Goal: Information Seeking & Learning: Learn about a topic

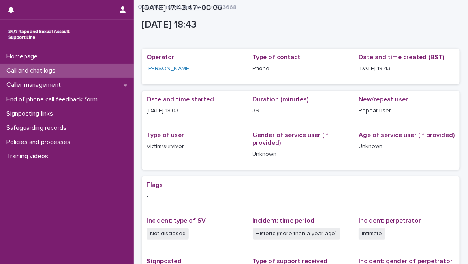
scroll to position [143, 0]
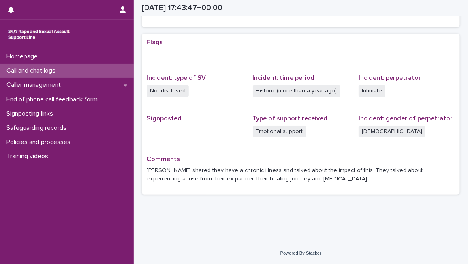
drag, startPoint x: 0, startPoint y: 0, endPoint x: 95, endPoint y: 72, distance: 119.0
click at [95, 72] on div "Call and chat logs" at bounding box center [67, 71] width 134 height 14
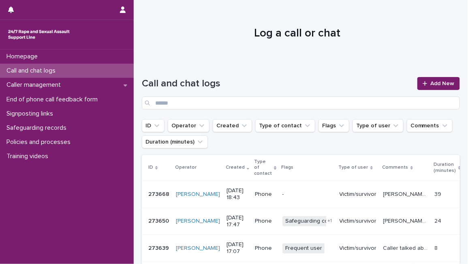
click at [363, 51] on div at bounding box center [298, 30] width 328 height 61
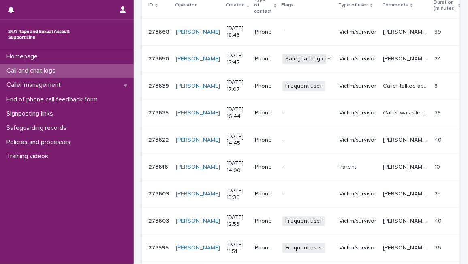
scroll to position [272, 0]
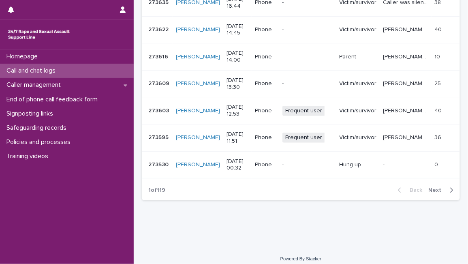
click at [429, 187] on span "Next" at bounding box center [437, 190] width 18 height 6
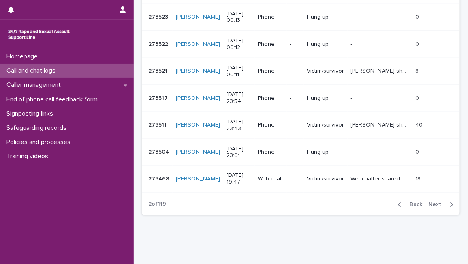
scroll to position [254, 0]
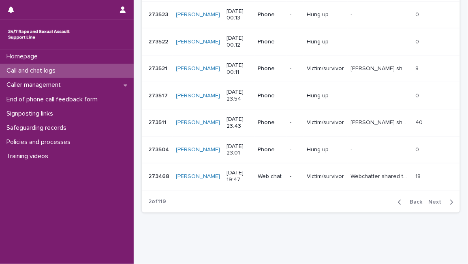
click at [434, 202] on span "Next" at bounding box center [437, 202] width 18 height 6
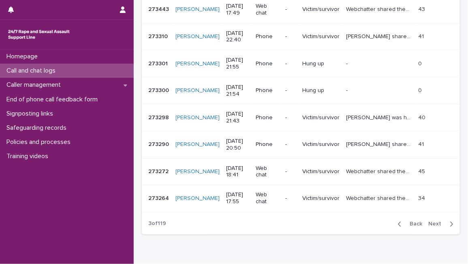
scroll to position [236, 0]
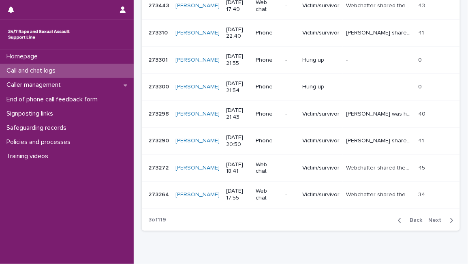
click at [428, 217] on span "Next" at bounding box center [437, 220] width 18 height 6
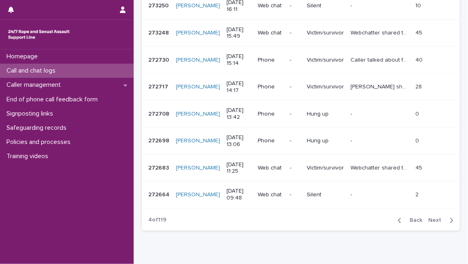
click at [429, 221] on span "Next" at bounding box center [437, 220] width 18 height 6
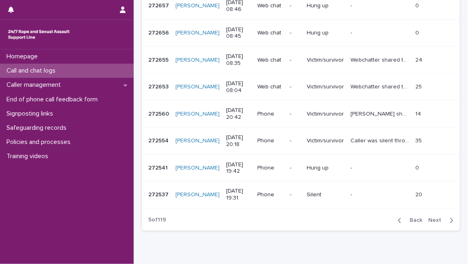
click at [429, 221] on span "Next" at bounding box center [437, 220] width 18 height 6
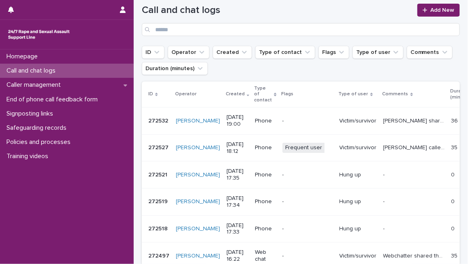
scroll to position [77, 0]
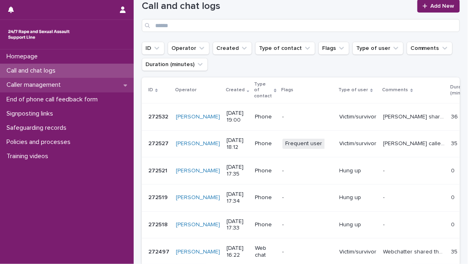
click at [111, 88] on div "Caller management" at bounding box center [67, 85] width 134 height 14
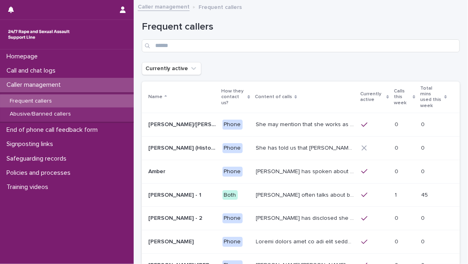
click at [353, 35] on div "Frequent callers" at bounding box center [301, 36] width 318 height 31
click at [413, 96] on icon at bounding box center [414, 97] width 2 height 4
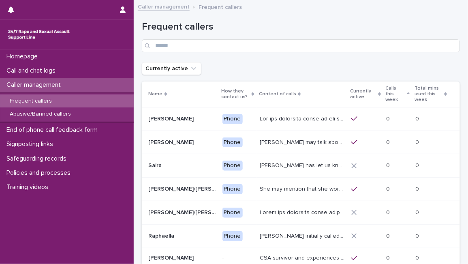
click at [407, 93] on icon at bounding box center [408, 93] width 2 height 2
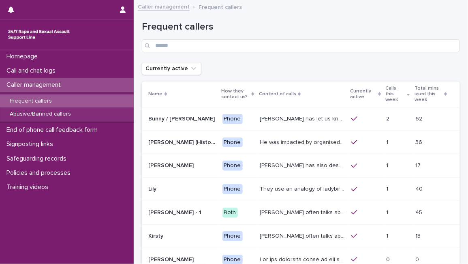
click at [386, 31] on h1 "Frequent callers" at bounding box center [301, 27] width 318 height 12
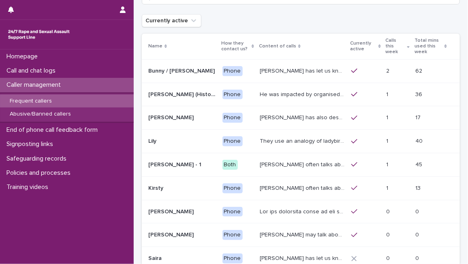
scroll to position [72, 0]
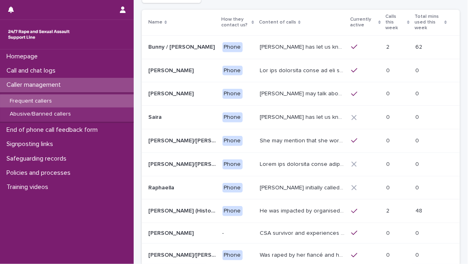
scroll to position [74, 0]
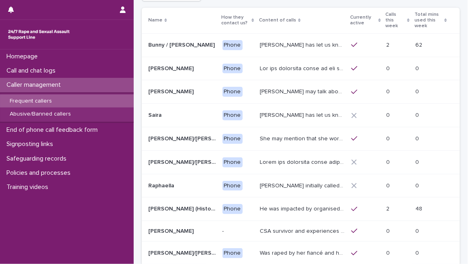
click at [403, 20] on div "Calls this week" at bounding box center [397, 20] width 24 height 21
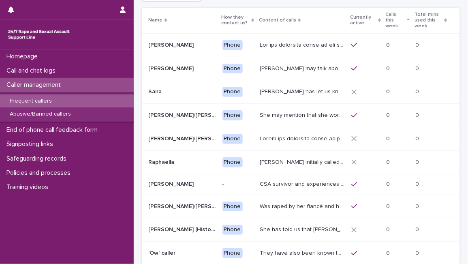
click at [406, 17] on div "Calls this week" at bounding box center [397, 20] width 24 height 21
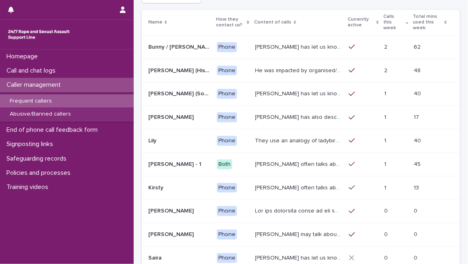
click at [325, 66] on p "He was impacted by organised/ ritual [MEDICAL_DATA] and was sexually abused by …" at bounding box center [299, 70] width 89 height 9
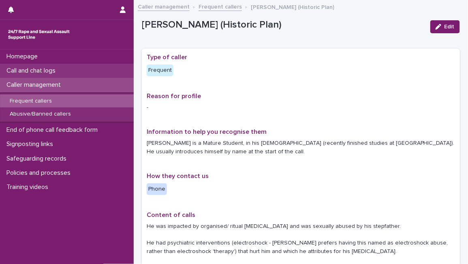
click at [26, 70] on p "Call and chat logs" at bounding box center [32, 71] width 59 height 8
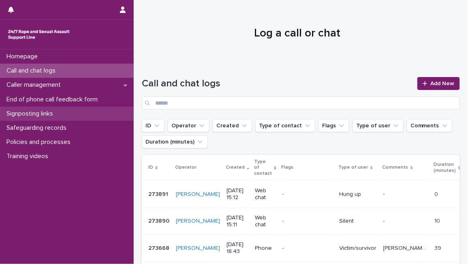
click at [67, 117] on div "Signposting links" at bounding box center [67, 113] width 134 height 14
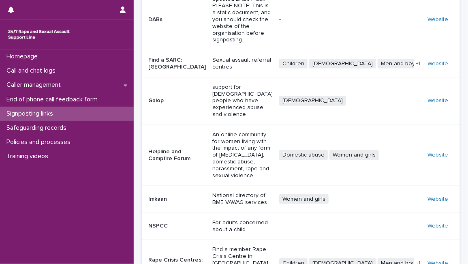
scroll to position [200, 0]
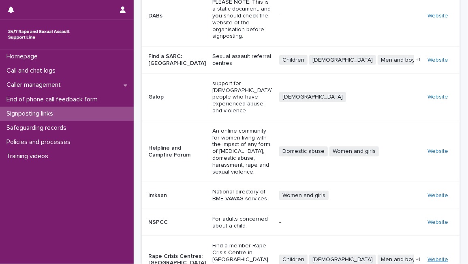
click at [428, 256] on link "Website" at bounding box center [437, 259] width 21 height 6
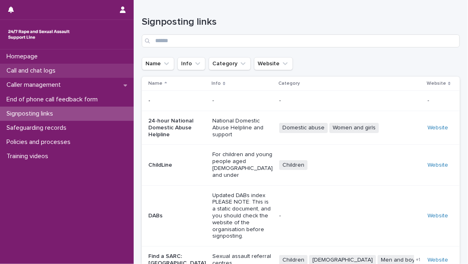
scroll to position [200, 0]
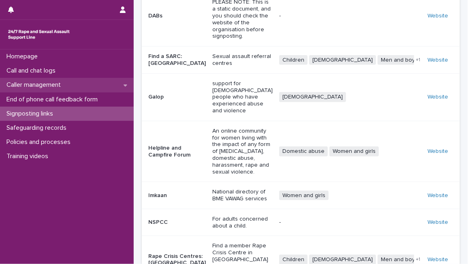
click at [80, 90] on div "Caller management" at bounding box center [67, 85] width 134 height 14
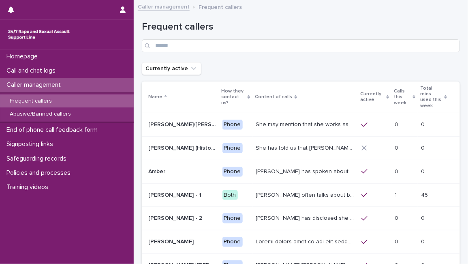
click at [413, 95] on icon at bounding box center [414, 97] width 2 height 4
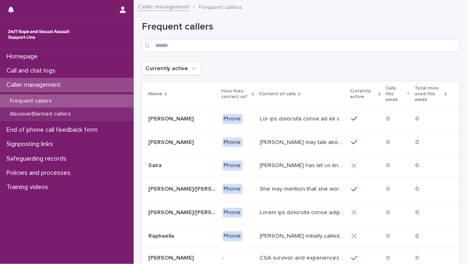
click at [407, 93] on icon at bounding box center [408, 94] width 2 height 4
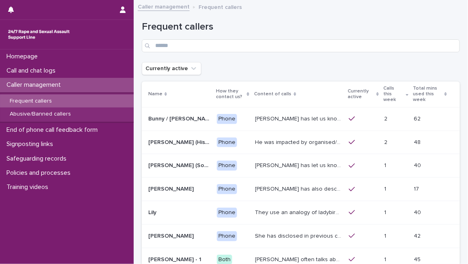
click at [421, 57] on div "Frequent callers" at bounding box center [301, 33] width 318 height 57
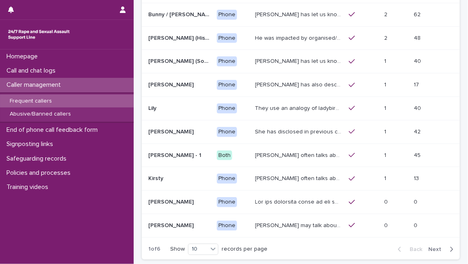
scroll to position [126, 0]
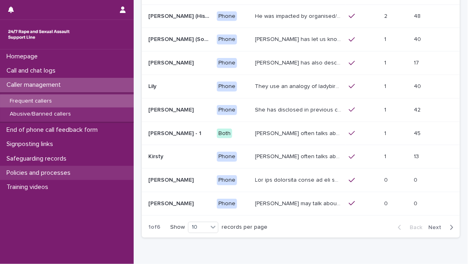
click at [66, 170] on p "Policies and processes" at bounding box center [40, 173] width 74 height 8
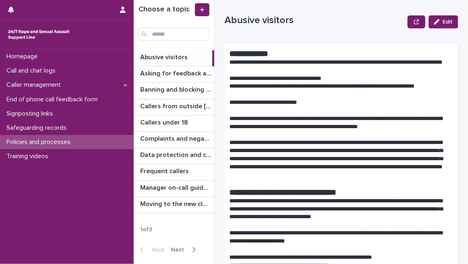
click at [181, 248] on span "Next" at bounding box center [180, 250] width 18 height 6
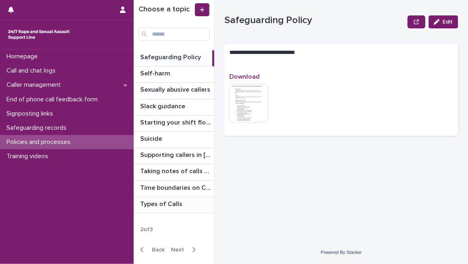
click at [175, 201] on p "Types of Calls" at bounding box center [162, 202] width 44 height 9
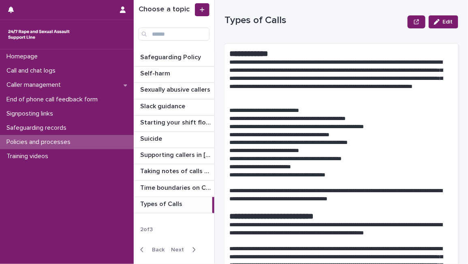
click at [341, 115] on p "**********" at bounding box center [337, 119] width 217 height 8
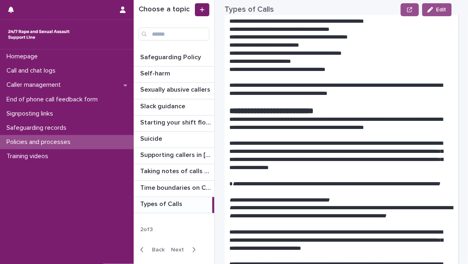
scroll to position [216, 0]
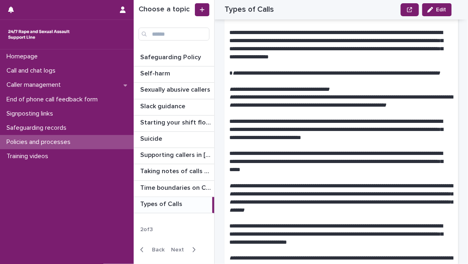
click at [302, 80] on p "**********" at bounding box center [337, 77] width 217 height 16
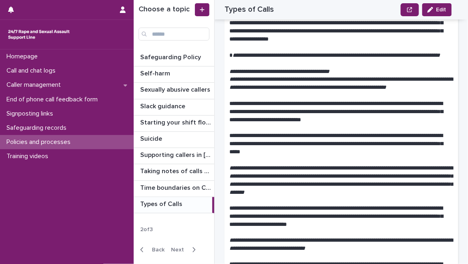
scroll to position [306, 0]
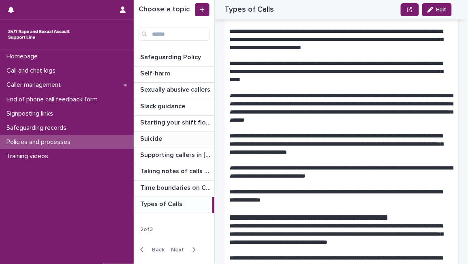
click at [177, 136] on p at bounding box center [175, 139] width 71 height 8
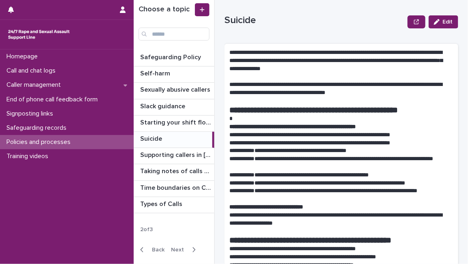
click at [324, 206] on p "**********" at bounding box center [341, 207] width 224 height 8
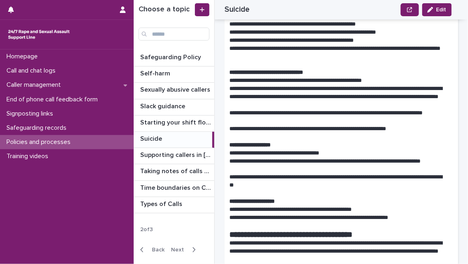
scroll to position [252, 0]
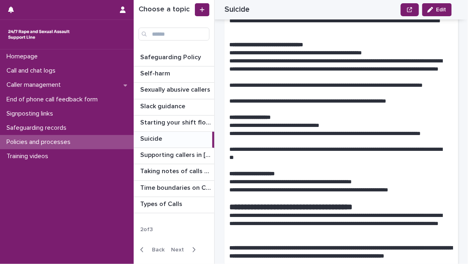
click at [378, 162] on p "**********" at bounding box center [337, 153] width 217 height 16
click at [375, 183] on p "**********" at bounding box center [337, 182] width 217 height 8
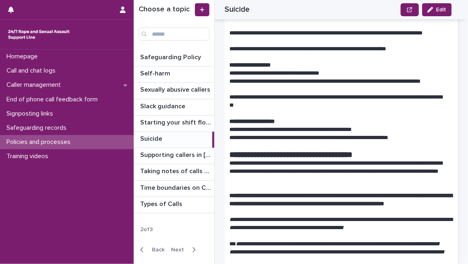
scroll to position [306, 0]
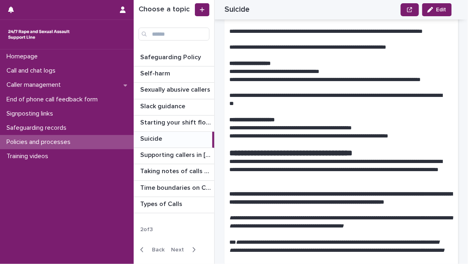
click at [316, 206] on p "**********" at bounding box center [341, 198] width 224 height 16
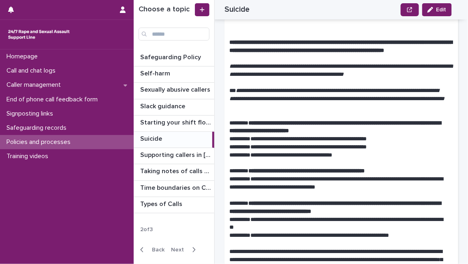
scroll to position [486, 0]
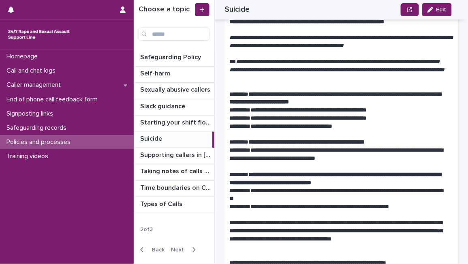
click at [338, 122] on p "**********" at bounding box center [337, 118] width 217 height 8
click at [315, 90] on p at bounding box center [341, 86] width 224 height 8
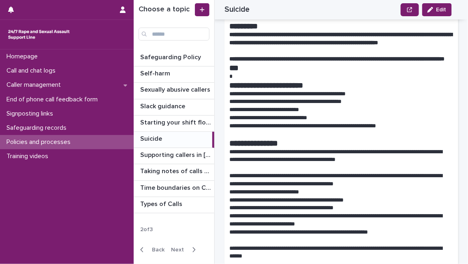
scroll to position [864, 0]
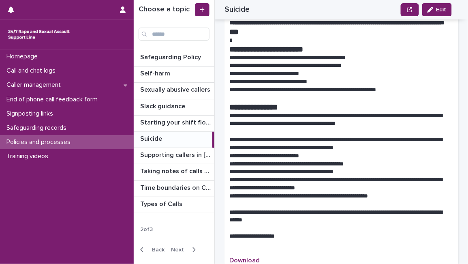
click at [401, 45] on p at bounding box center [337, 40] width 217 height 8
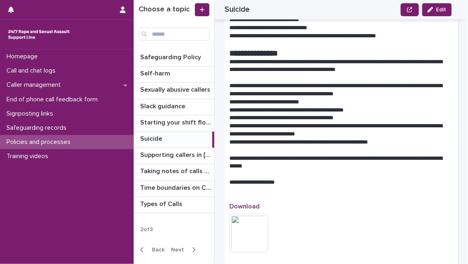
scroll to position [954, 0]
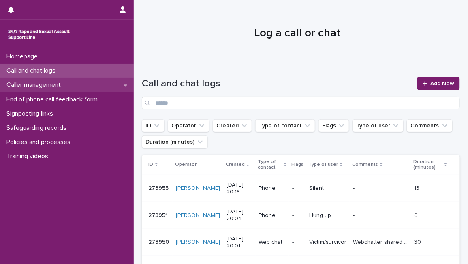
click at [112, 84] on div "Caller management" at bounding box center [67, 85] width 134 height 14
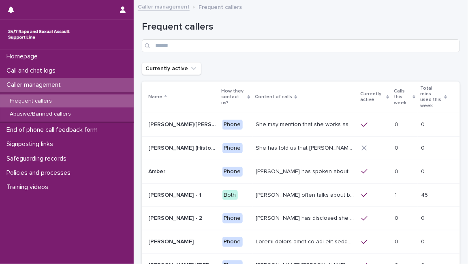
click at [413, 95] on icon at bounding box center [414, 97] width 2 height 4
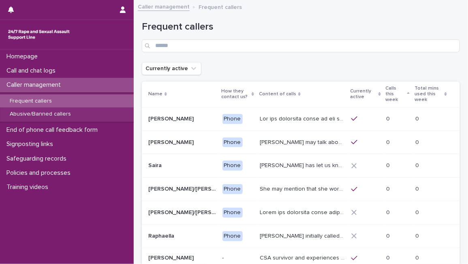
click at [407, 93] on th "Calls this week" at bounding box center [397, 94] width 29 height 26
click at [407, 94] on icon at bounding box center [408, 93] width 2 height 2
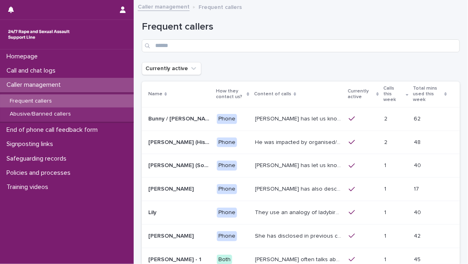
click at [397, 57] on div "Frequent callers" at bounding box center [301, 33] width 318 height 57
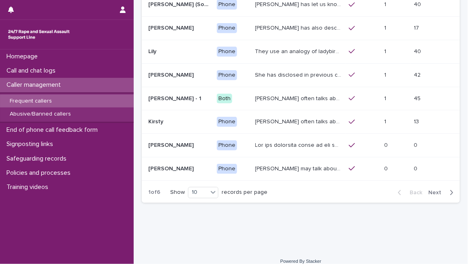
scroll to position [162, 0]
